Goal: Transaction & Acquisition: Purchase product/service

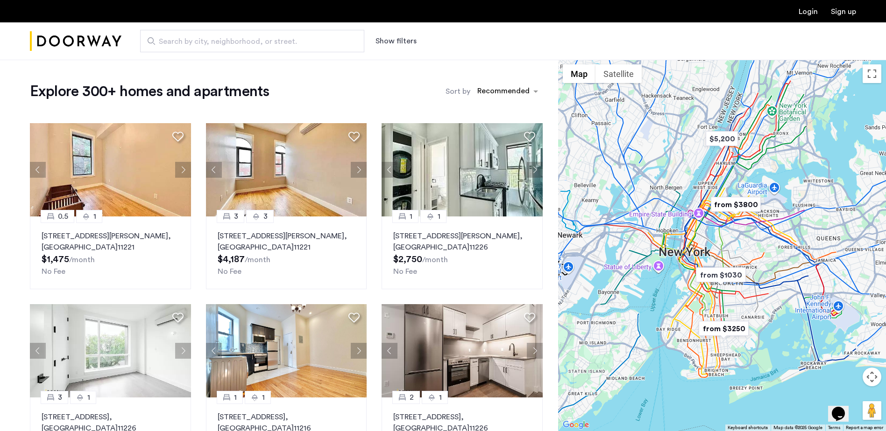
click at [391, 43] on button "Show filters" at bounding box center [395, 40] width 41 height 11
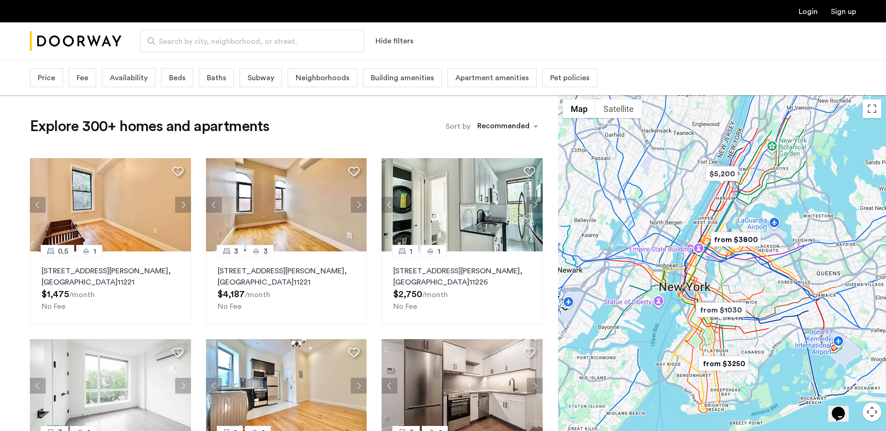
click at [150, 82] on div "Availability" at bounding box center [129, 77] width 54 height 19
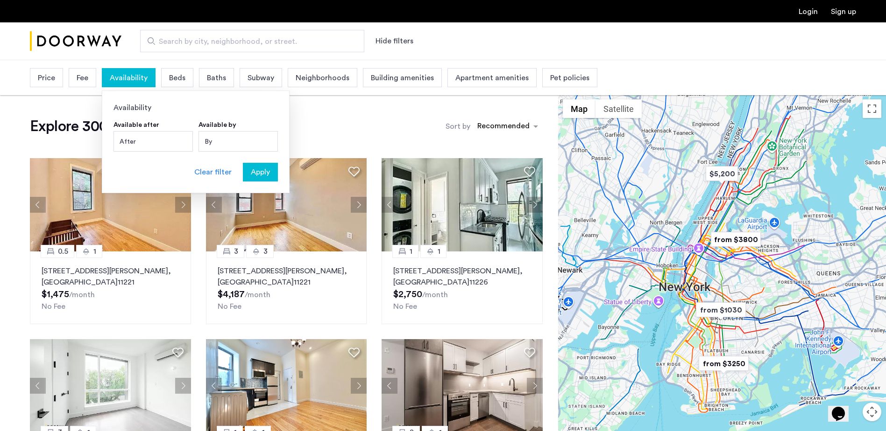
click at [34, 82] on div "Price" at bounding box center [46, 77] width 33 height 19
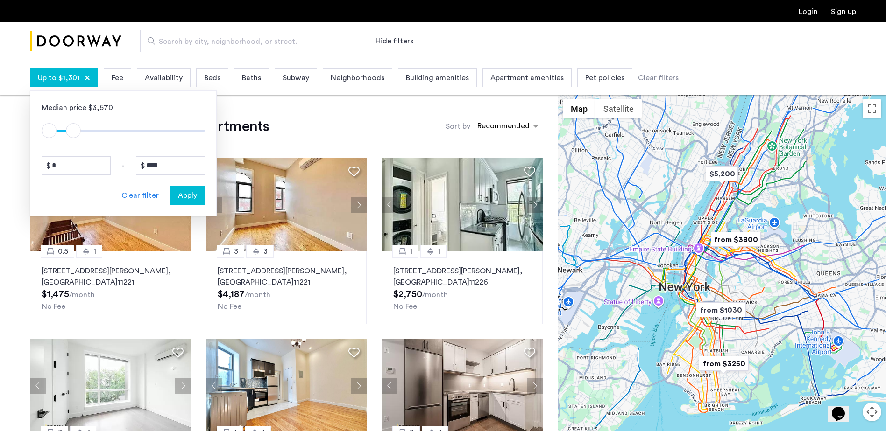
type input "****"
drag, startPoint x: 199, startPoint y: 127, endPoint x: 70, endPoint y: 131, distance: 128.4
click at [70, 131] on span "ngx-slider-max" at bounding box center [71, 130] width 15 height 15
click at [180, 194] on span "Apply" at bounding box center [187, 195] width 19 height 11
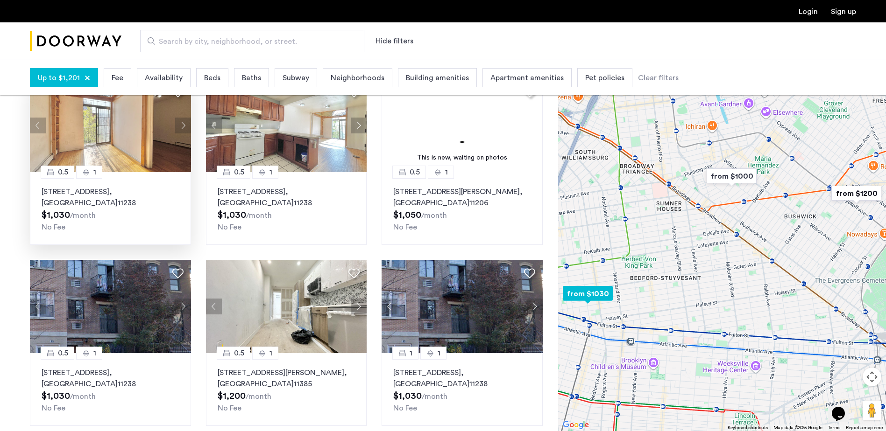
scroll to position [140, 0]
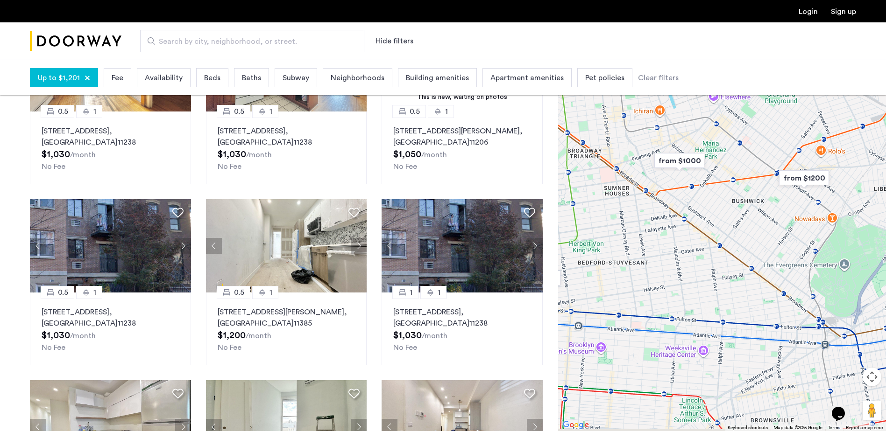
drag, startPoint x: 678, startPoint y: 251, endPoint x: 622, endPoint y: 237, distance: 57.9
click at [622, 237] on div at bounding box center [722, 246] width 328 height 372
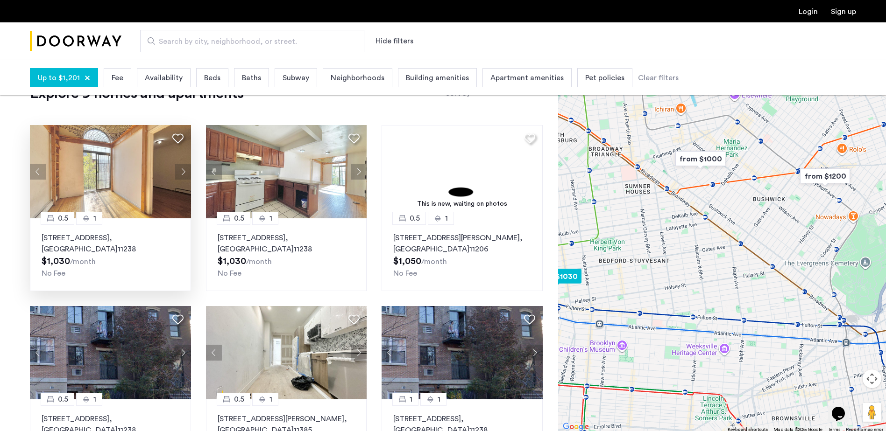
scroll to position [0, 0]
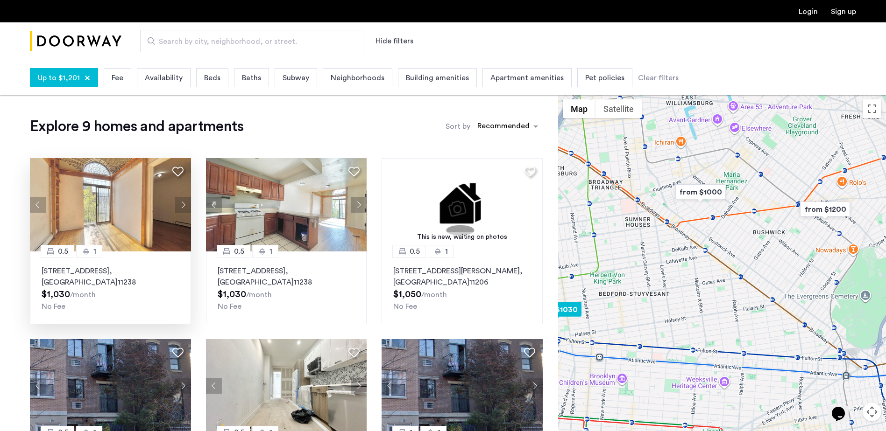
click at [129, 217] on img at bounding box center [110, 204] width 161 height 93
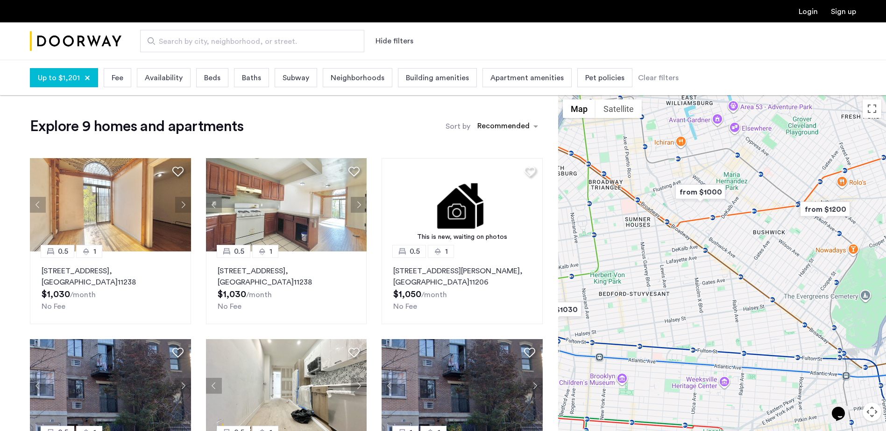
click at [121, 82] on span "Fee" at bounding box center [118, 77] width 12 height 11
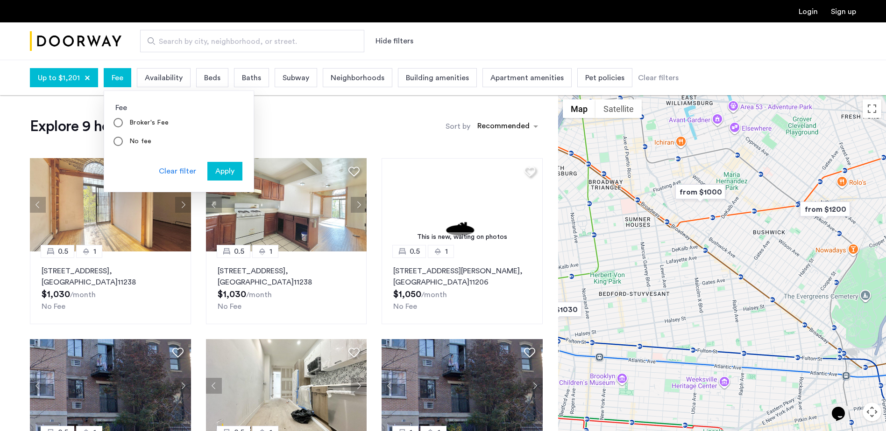
click at [155, 75] on span "Availability" at bounding box center [164, 77] width 38 height 11
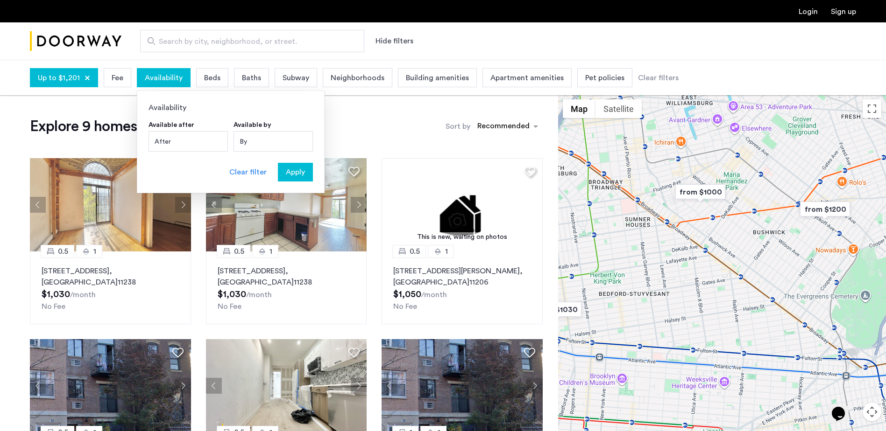
click at [207, 85] on div "Beds" at bounding box center [212, 77] width 32 height 19
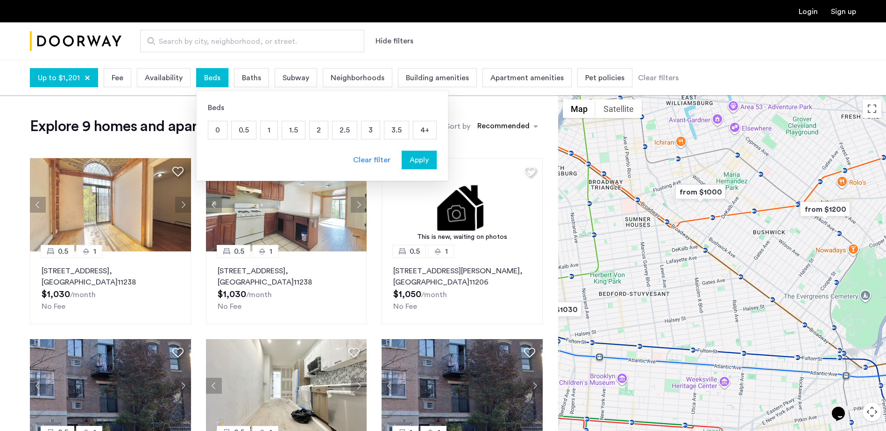
click at [267, 135] on p "1" at bounding box center [268, 130] width 17 height 18
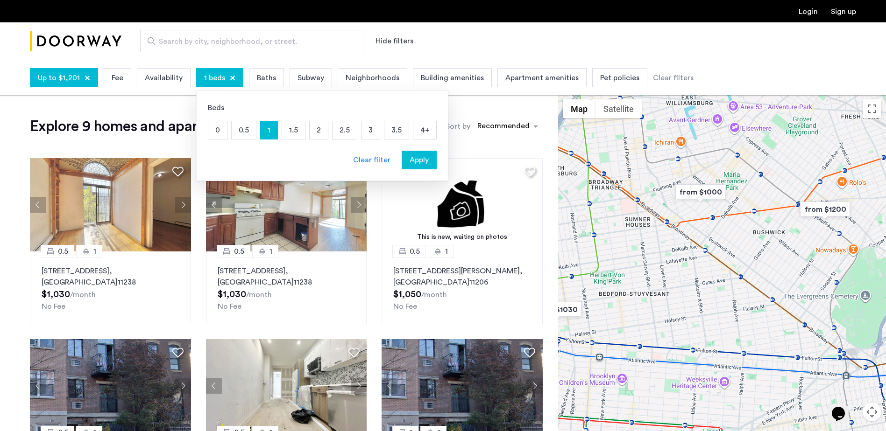
click at [259, 83] on span "Baths" at bounding box center [266, 77] width 19 height 11
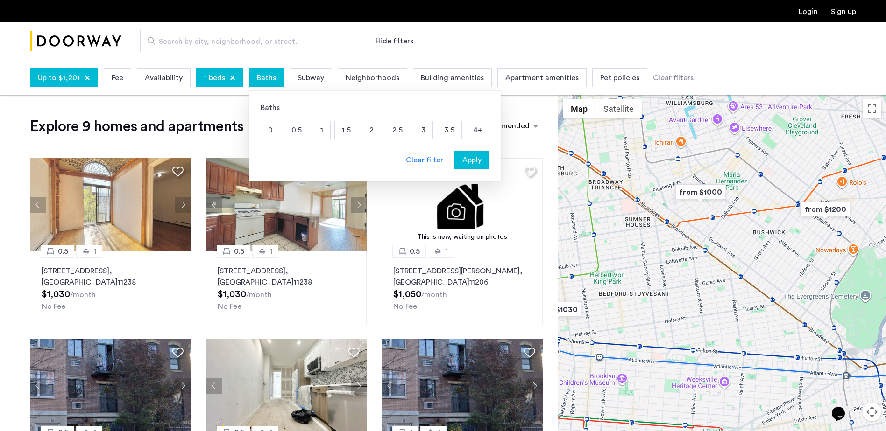
click at [472, 76] on span "Building amenities" at bounding box center [452, 77] width 63 height 11
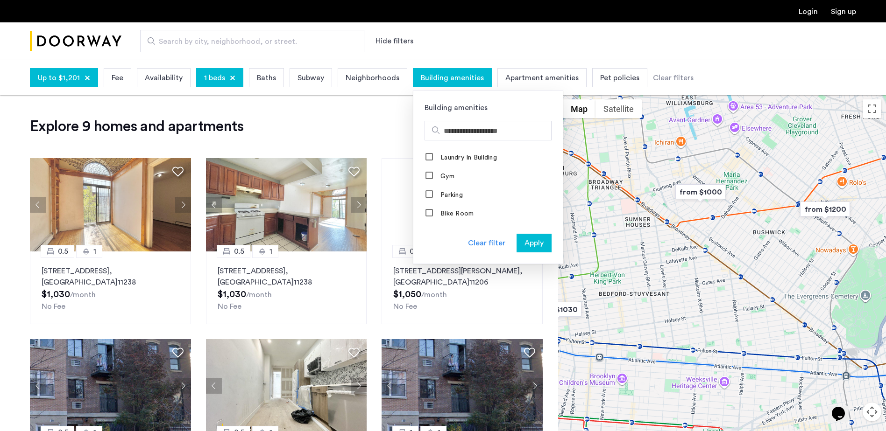
click at [472, 76] on span "Building amenities" at bounding box center [452, 77] width 63 height 11
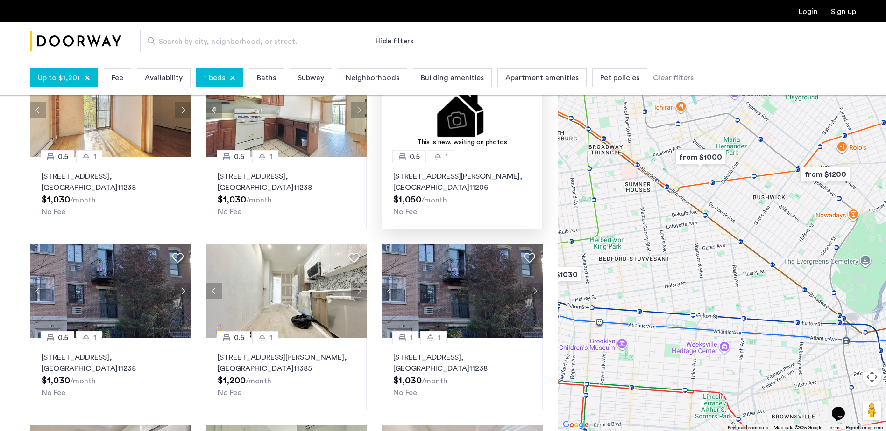
scroll to position [140, 0]
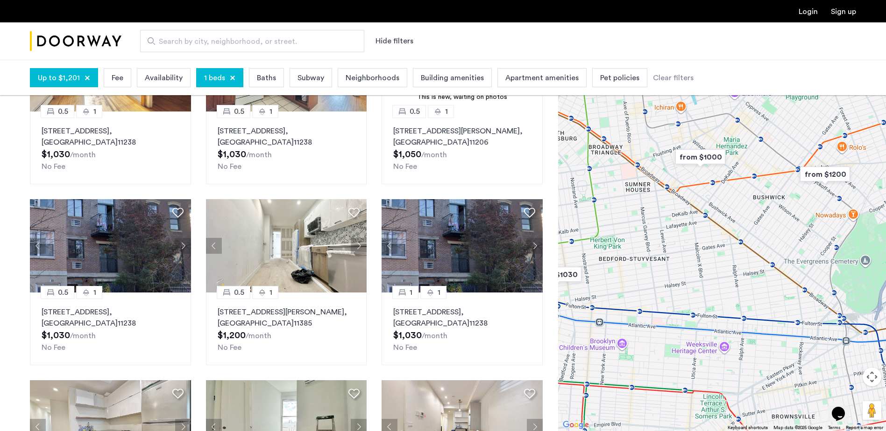
click at [700, 156] on img "from $1000" at bounding box center [699, 157] width 57 height 21
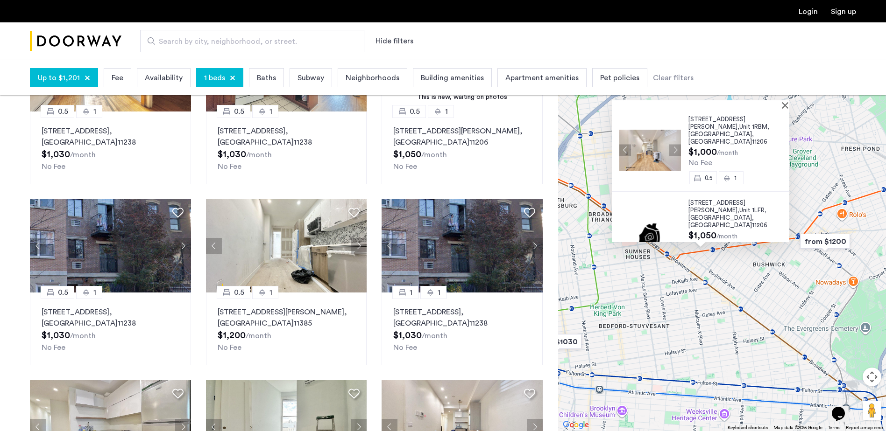
click at [650, 149] on img at bounding box center [650, 150] width 62 height 41
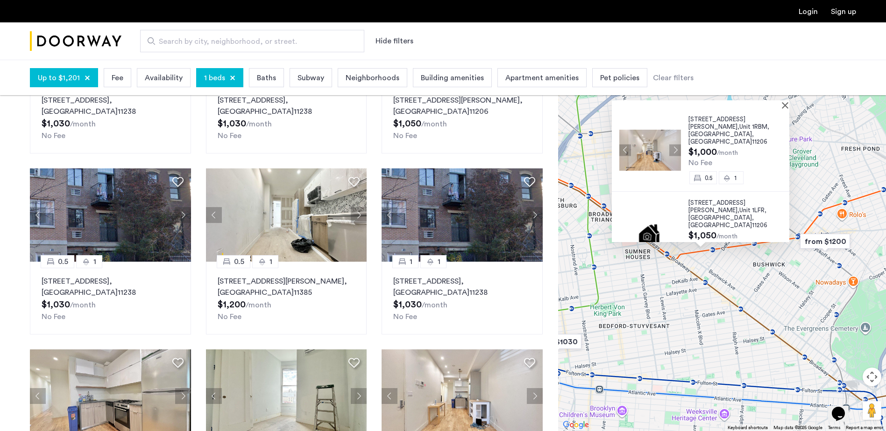
scroll to position [187, 0]
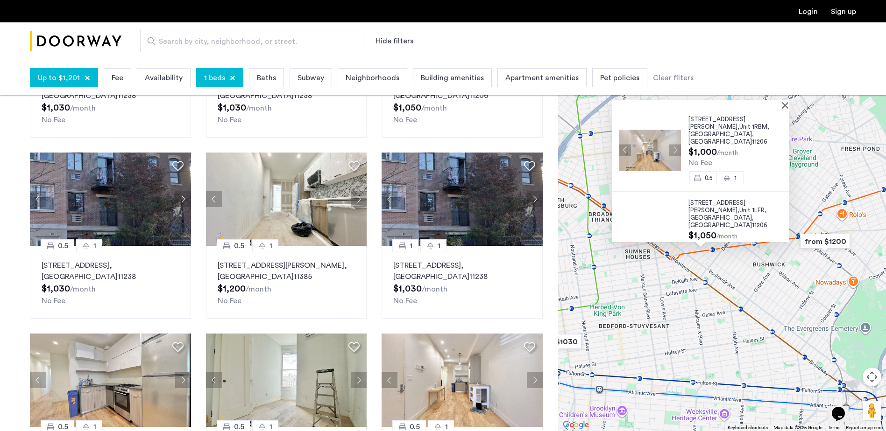
click at [233, 82] on div "1 beds" at bounding box center [219, 77] width 47 height 19
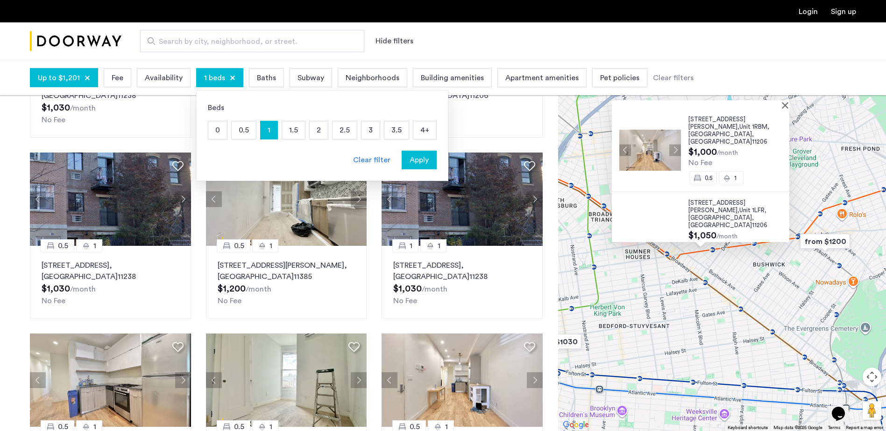
click at [216, 132] on p "0" at bounding box center [217, 130] width 19 height 18
click at [429, 157] on div "Apply" at bounding box center [418, 160] width 29 height 11
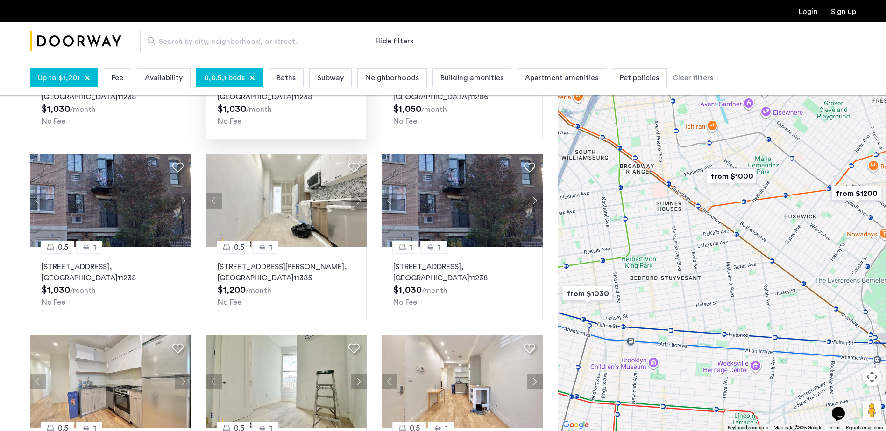
scroll to position [233, 0]
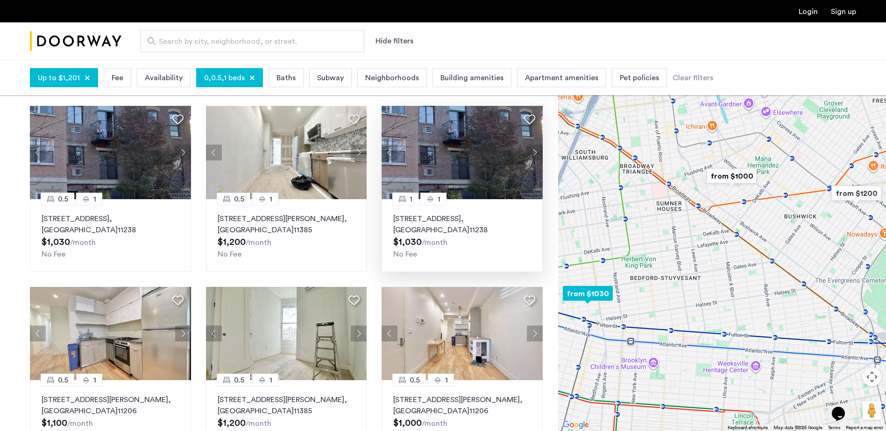
click at [464, 143] on img at bounding box center [461, 152] width 161 height 93
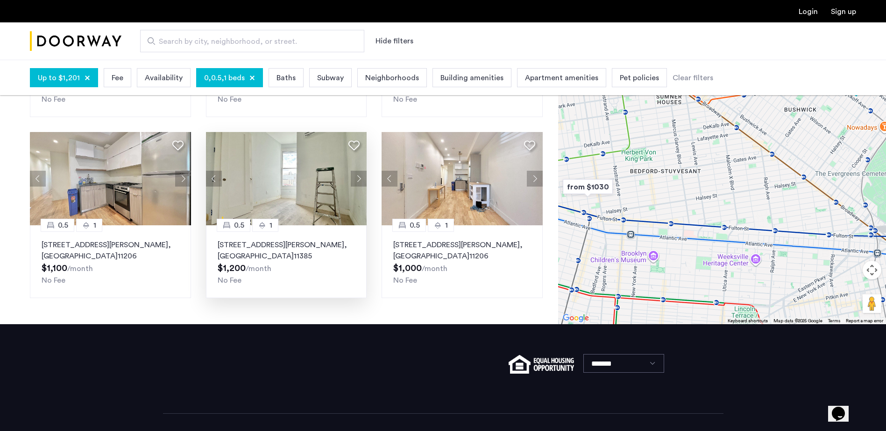
scroll to position [417, 0]
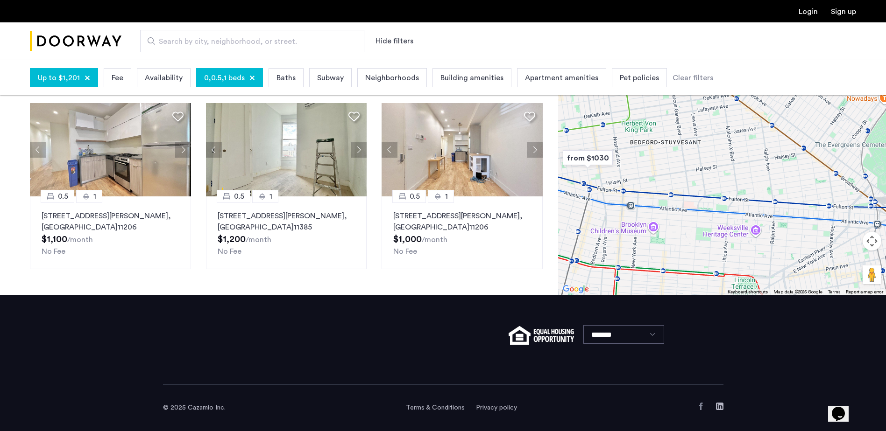
click at [121, 81] on span "Fee" at bounding box center [118, 77] width 12 height 11
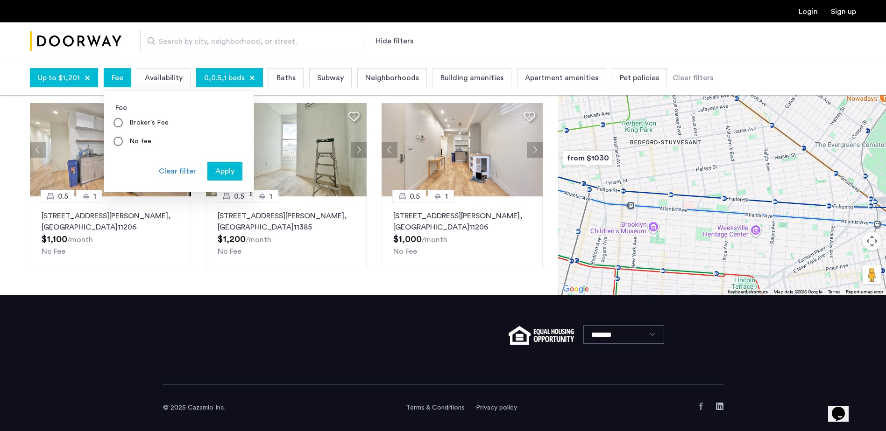
click at [171, 76] on span "Availability" at bounding box center [164, 77] width 38 height 11
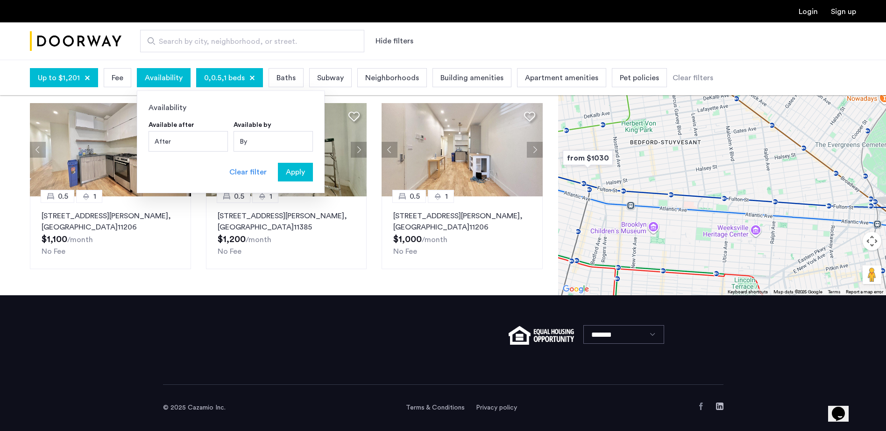
click at [233, 76] on span "0,0.5,1 beds" at bounding box center [224, 77] width 41 height 11
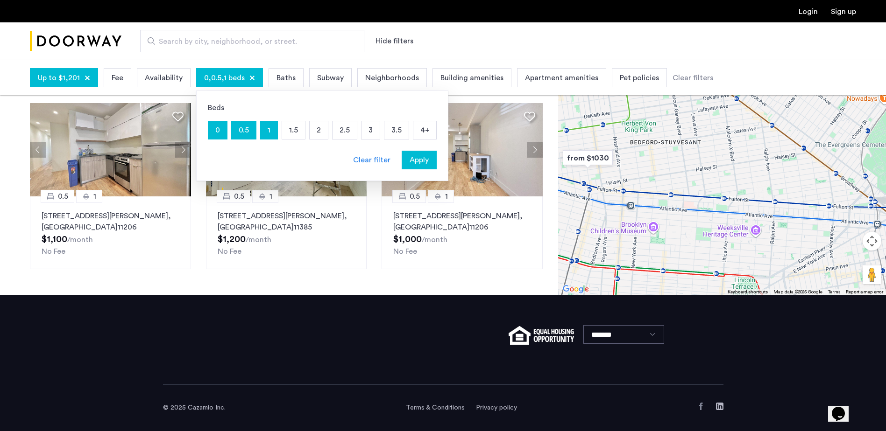
click at [266, 138] on p "1" at bounding box center [268, 130] width 17 height 18
click at [262, 125] on p "1" at bounding box center [268, 130] width 17 height 18
click at [221, 134] on p "0" at bounding box center [217, 130] width 19 height 18
click at [414, 163] on span "Apply" at bounding box center [418, 160] width 19 height 11
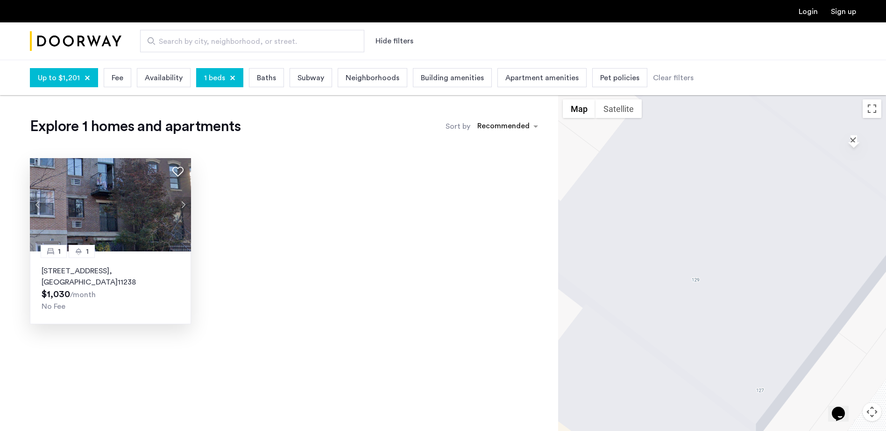
click at [122, 216] on img at bounding box center [110, 204] width 161 height 93
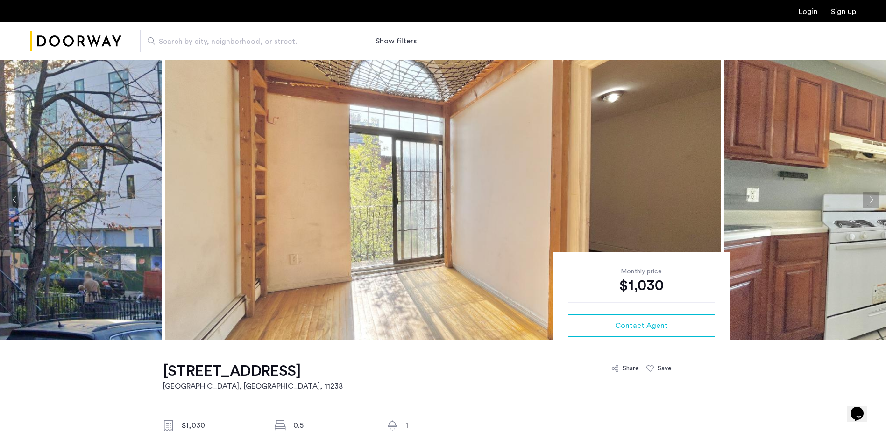
click at [866, 197] on button "Next apartment" at bounding box center [871, 200] width 16 height 16
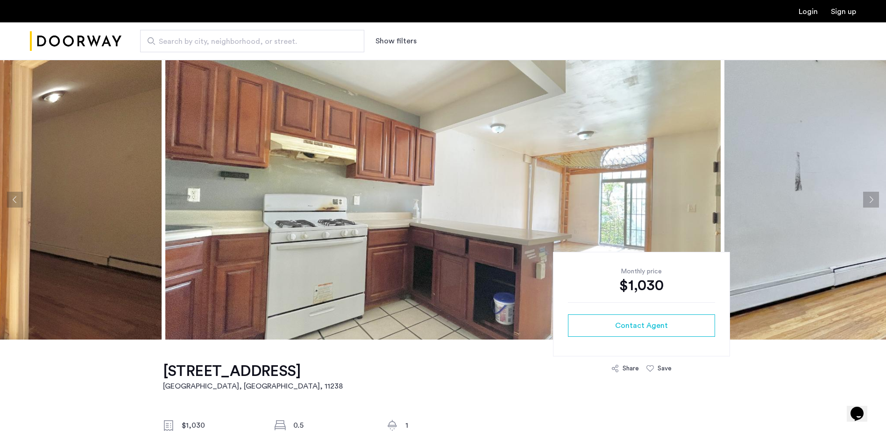
click at [866, 197] on button "Next apartment" at bounding box center [871, 200] width 16 height 16
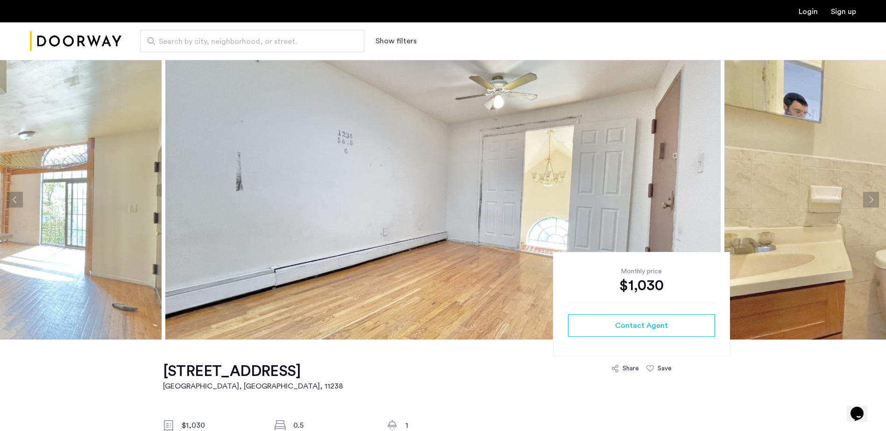
click at [866, 197] on button "Next apartment" at bounding box center [871, 200] width 16 height 16
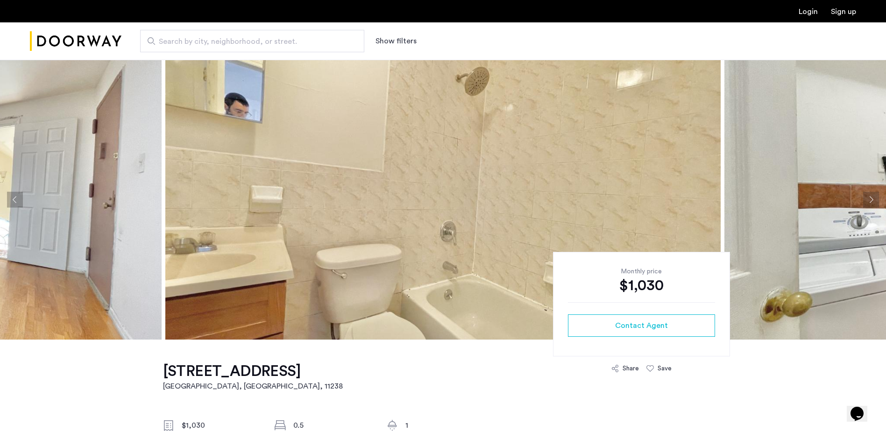
click at [876, 201] on button "Next apartment" at bounding box center [871, 200] width 16 height 16
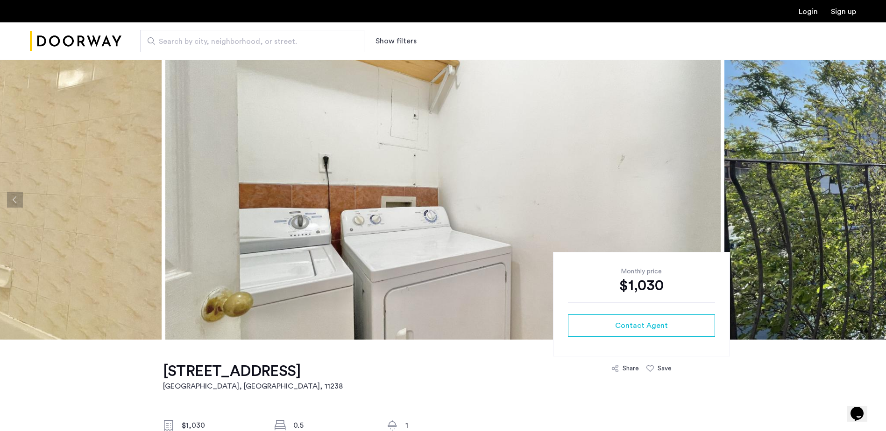
click at [875, 201] on button "Next apartment" at bounding box center [871, 200] width 16 height 16
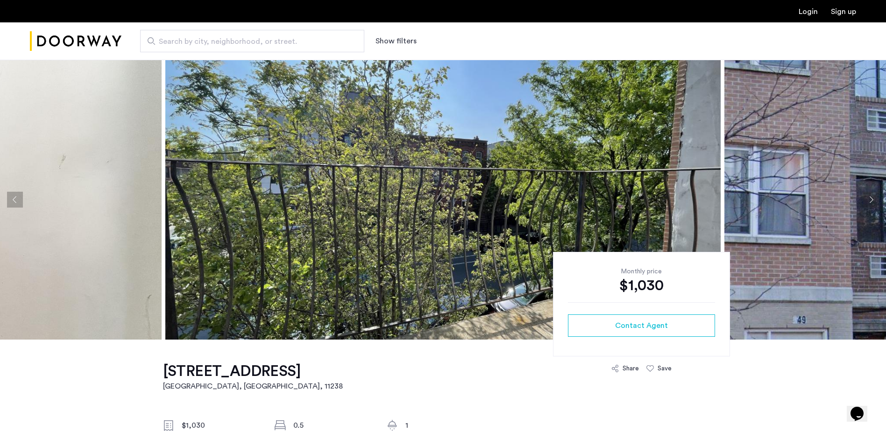
click at [875, 201] on button "Next apartment" at bounding box center [871, 200] width 16 height 16
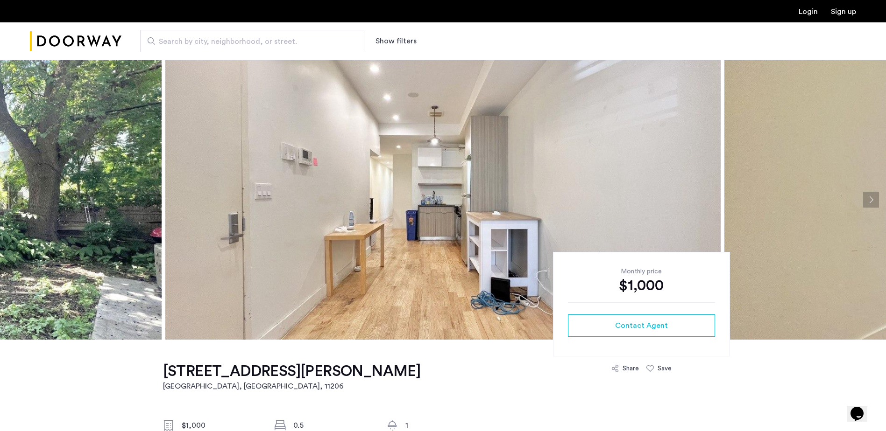
click at [871, 198] on button "Next apartment" at bounding box center [871, 200] width 16 height 16
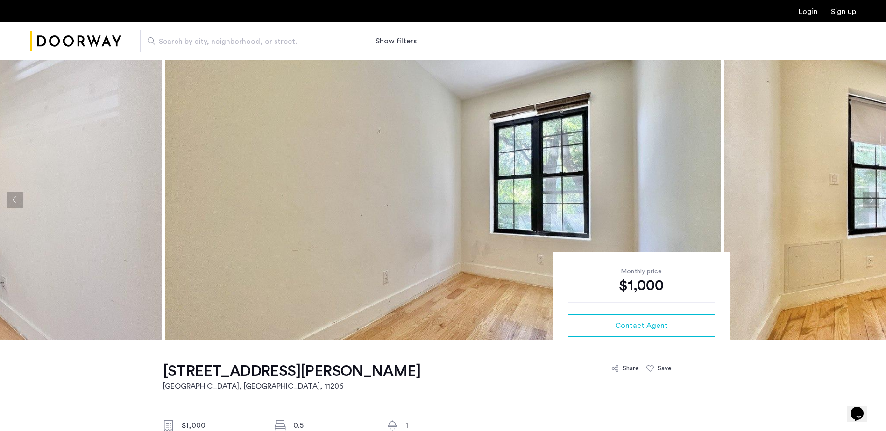
click at [871, 198] on button "Next apartment" at bounding box center [871, 200] width 16 height 16
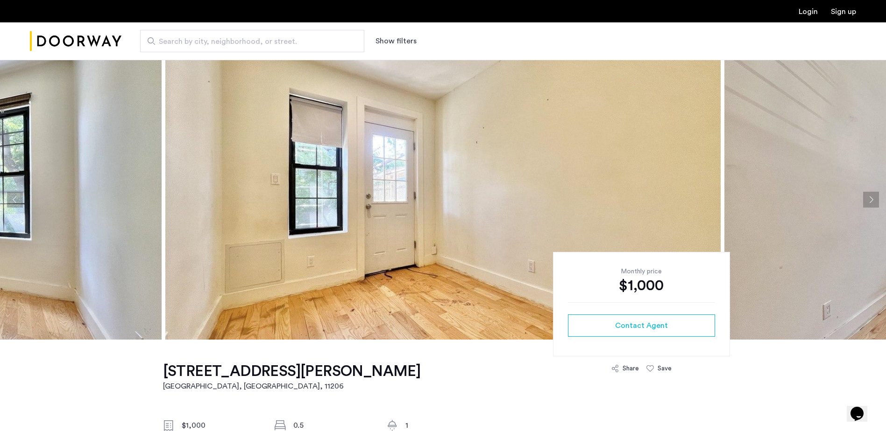
click at [871, 198] on button "Next apartment" at bounding box center [871, 200] width 16 height 16
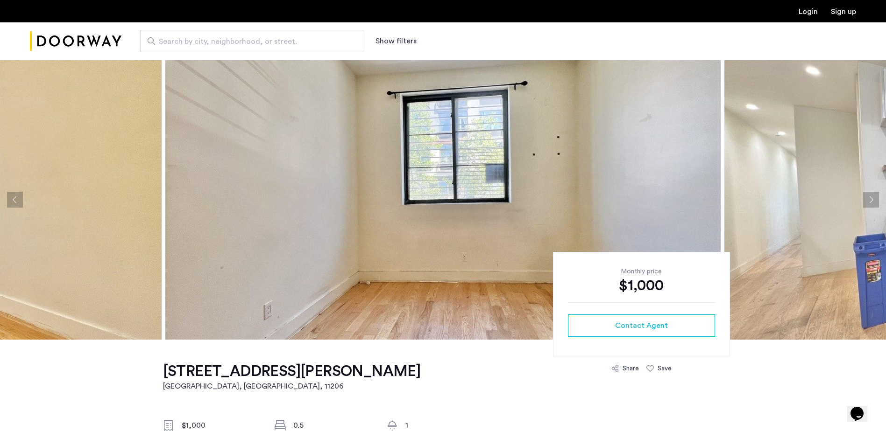
click at [871, 198] on button "Next apartment" at bounding box center [871, 200] width 16 height 16
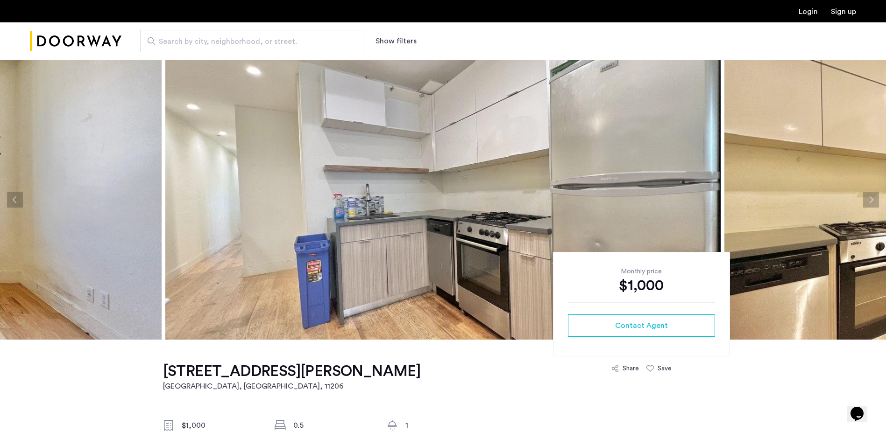
click at [871, 198] on button "Next apartment" at bounding box center [871, 200] width 16 height 16
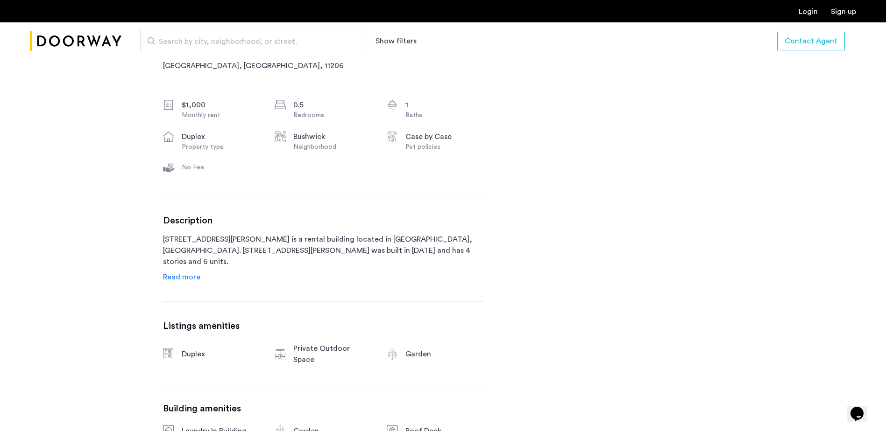
scroll to position [373, 0]
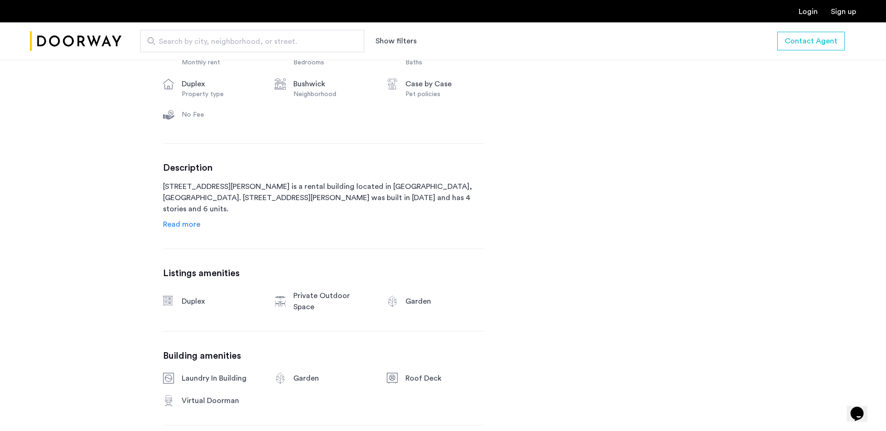
click at [185, 226] on span "Read more" at bounding box center [181, 224] width 37 height 7
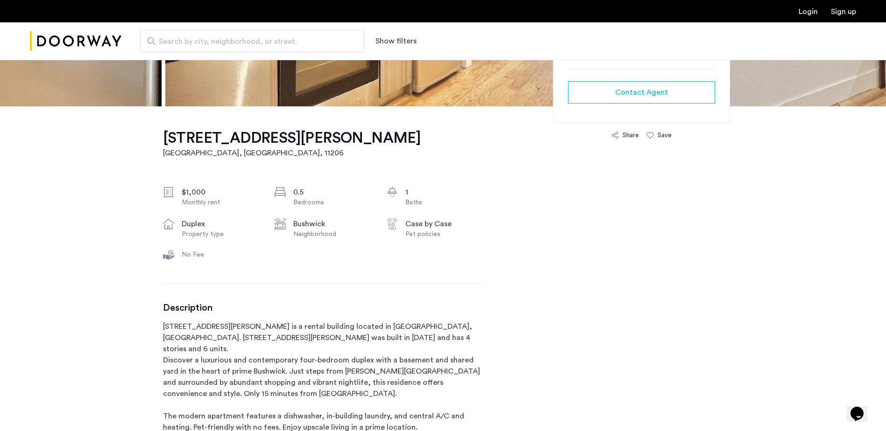
scroll to position [47, 0]
